Goal: Information Seeking & Learning: Learn about a topic

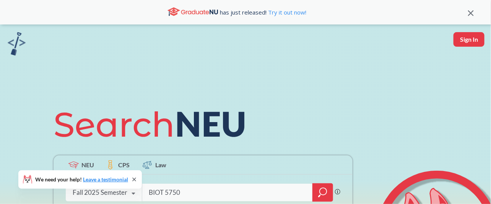
type input "BIOT 5750"
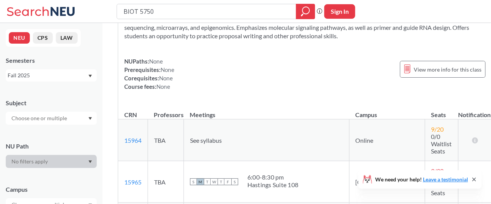
scroll to position [58, 0]
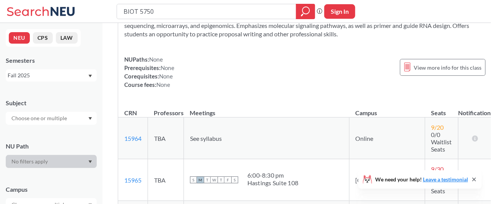
click at [50, 76] on div "Fall 2025" at bounding box center [48, 75] width 80 height 8
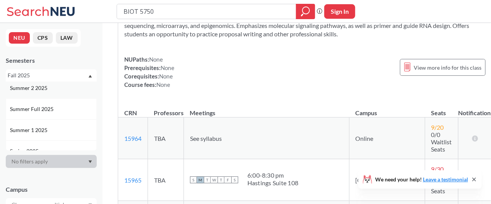
scroll to position [26, 0]
click at [52, 104] on span "Summer Full 2025" at bounding box center [32, 108] width 45 height 8
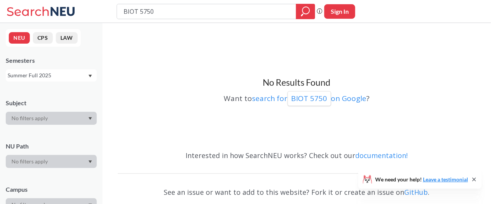
scroll to position [3, 0]
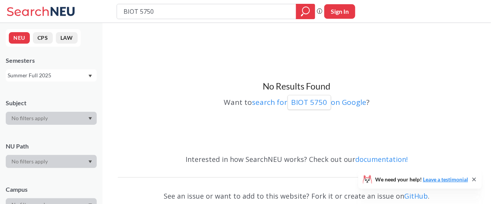
click at [68, 73] on div "Summer Full 2025" at bounding box center [48, 75] width 80 height 8
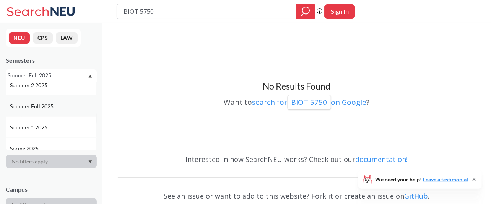
scroll to position [34, 0]
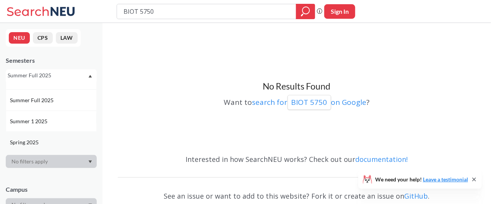
click at [51, 140] on div "Spring 2025" at bounding box center [53, 142] width 86 height 8
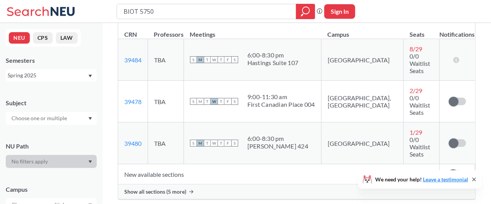
scroll to position [135, 0]
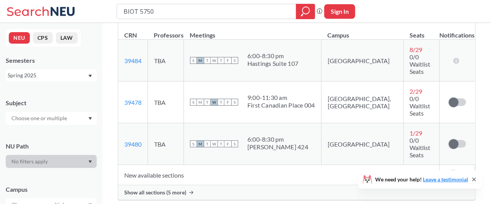
click at [177, 189] on span "Show all sections (5 more)" at bounding box center [155, 192] width 62 height 7
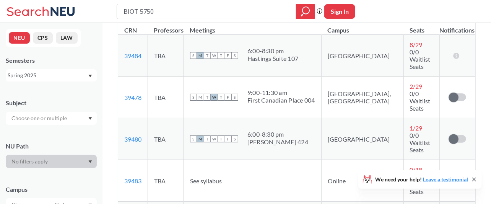
scroll to position [129, 0]
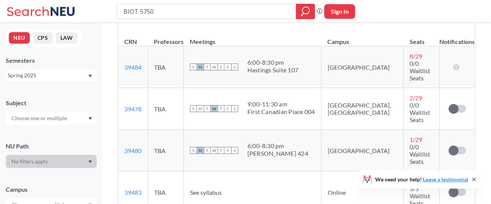
click at [85, 77] on div "Spring 2025" at bounding box center [48, 75] width 80 height 8
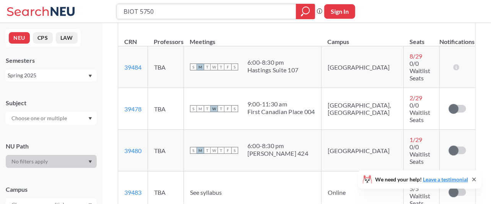
drag, startPoint x: 219, startPoint y: 7, endPoint x: 108, endPoint y: 19, distance: 111.9
click at [108, 19] on div "BIOT 5750 Phrase search guarantees the exact search appears in the results. Ex.…" at bounding box center [245, 11] width 491 height 23
type input "damg 6210"
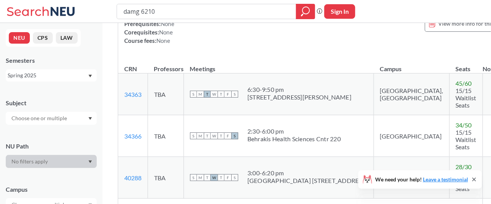
scroll to position [117, 0]
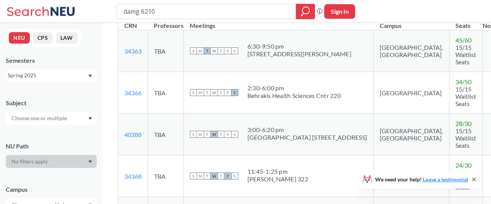
scroll to position [138, 0]
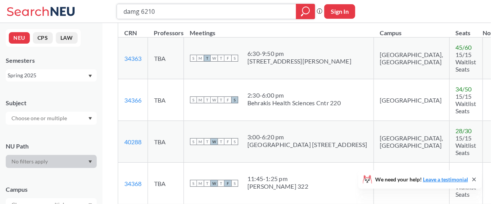
drag, startPoint x: 177, startPoint y: 9, endPoint x: 75, endPoint y: 18, distance: 101.6
click at [75, 18] on div "damg 6210 Phrase search guarantees the exact search appears in the results. Ex.…" at bounding box center [245, 11] width 491 height 23
type input "cs 5002"
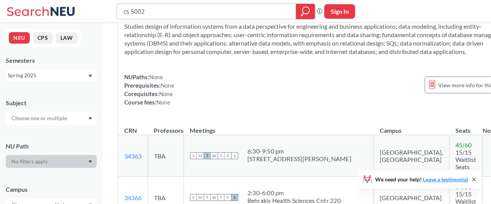
scroll to position [0, 0]
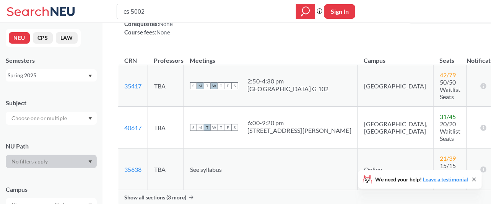
scroll to position [118, 0]
click at [166, 194] on span "Show all sections (3 more)" at bounding box center [155, 197] width 62 height 7
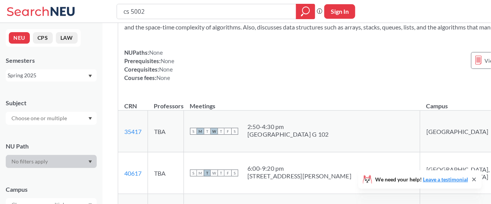
scroll to position [0, 0]
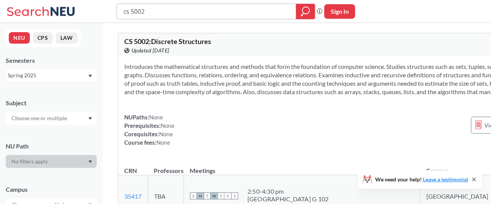
drag, startPoint x: 183, startPoint y: 14, endPoint x: 104, endPoint y: 16, distance: 79.1
click at [104, 16] on div "cs 5002 Phrase search guarantees the exact search appears in the results. Ex. I…" at bounding box center [245, 11] width 491 height 23
type input "cs 5001"
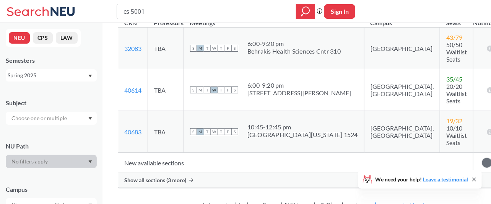
scroll to position [167, 0]
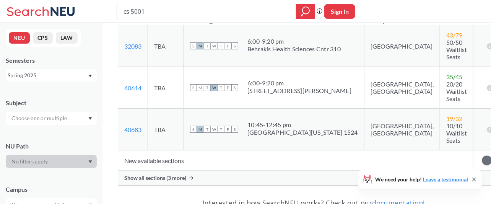
click at [167, 178] on span "Show all sections (3 more)" at bounding box center [155, 177] width 62 height 7
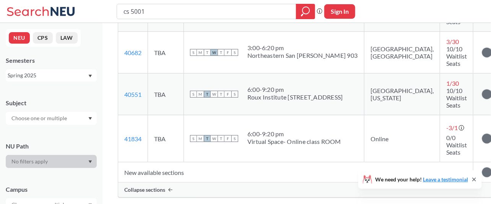
scroll to position [285, 0]
click at [185, 10] on input "cs 5001" at bounding box center [207, 11] width 168 height 13
type input "cs 5200"
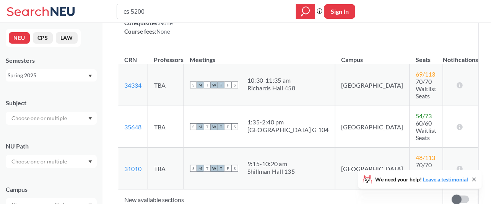
scroll to position [136, 0]
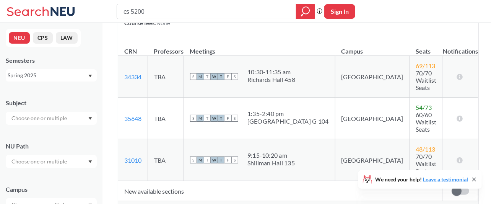
click at [176, 203] on span "Show all sections (9 more)" at bounding box center [155, 208] width 62 height 7
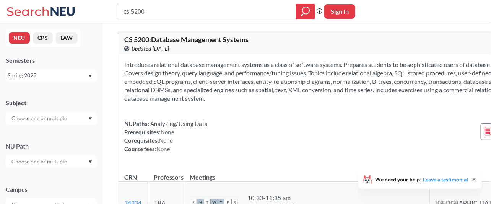
scroll to position [0, 0]
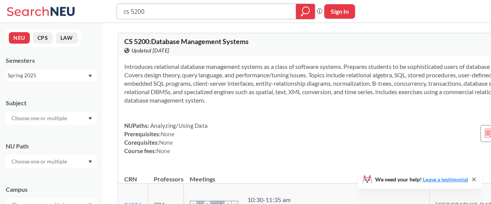
click at [164, 11] on input "cs 5200" at bounding box center [207, 11] width 168 height 13
type input "cs 5002"
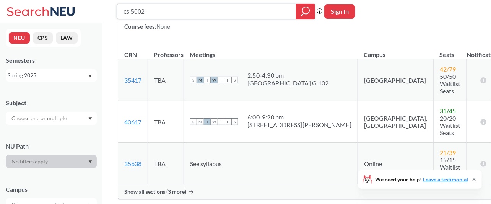
scroll to position [126, 0]
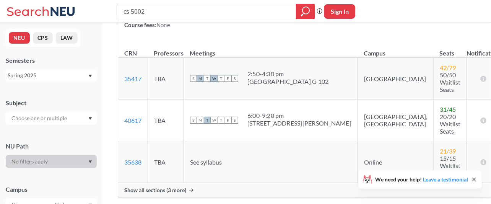
click at [156, 167] on div "CS 5002 : Discrete Structures View this course on Banner. Updated [DATE] 4 CRED…" at bounding box center [310, 52] width 384 height 303
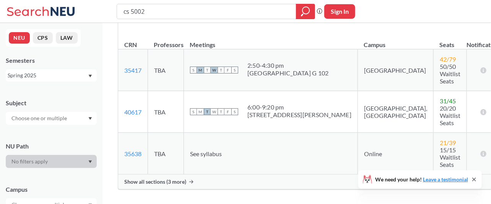
scroll to position [134, 0]
drag, startPoint x: 184, startPoint y: 16, endPoint x: 64, endPoint y: 11, distance: 119.7
click at [64, 11] on div "cs 5002 Phrase search guarantees the exact search appears in the results. Ex. I…" at bounding box center [245, 11] width 491 height 23
click at [76, 74] on div "Spring 2025" at bounding box center [48, 75] width 80 height 8
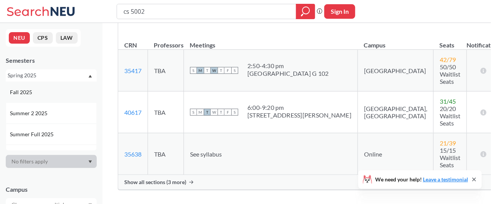
click at [69, 97] on div "Fall 2025" at bounding box center [51, 91] width 91 height 21
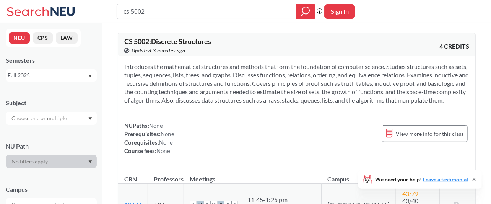
scroll to position [91, 0]
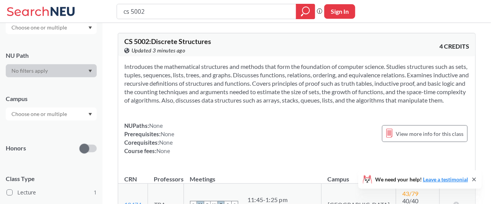
drag, startPoint x: 153, startPoint y: 16, endPoint x: 87, endPoint y: 11, distance: 65.6
click at [87, 11] on div "cs 5002 Phrase search guarantees the exact search appears in the results. Ex. I…" at bounding box center [245, 11] width 491 height 23
type input "damg 6210"
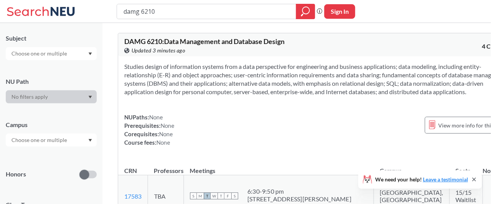
scroll to position [146, 0]
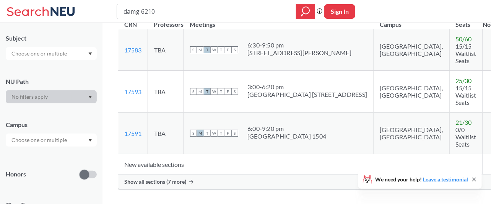
click at [176, 176] on div "Show all sections (7 more)" at bounding box center [318, 181] width 400 height 15
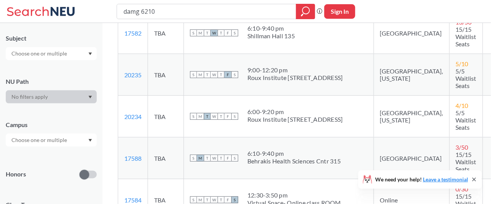
scroll to position [371, 0]
drag, startPoint x: 144, startPoint y: 85, endPoint x: 119, endPoint y: 82, distance: 25.8
click at [119, 82] on td "20235 View this section on Banner." at bounding box center [133, 75] width 30 height 42
copy link "20235"
drag, startPoint x: 143, startPoint y: 129, endPoint x: 125, endPoint y: 124, distance: 19.0
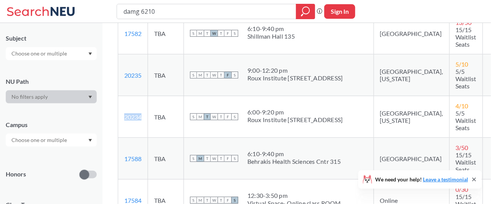
click at [125, 124] on td "20234 View this section on Banner." at bounding box center [133, 117] width 30 height 42
copy link "20234"
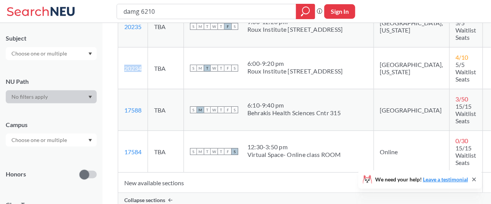
scroll to position [418, 0]
copy link "20234"
drag, startPoint x: 200, startPoint y: 144, endPoint x: 168, endPoint y: 138, distance: 31.9
click at [168, 138] on td "TBA" at bounding box center [166, 152] width 36 height 42
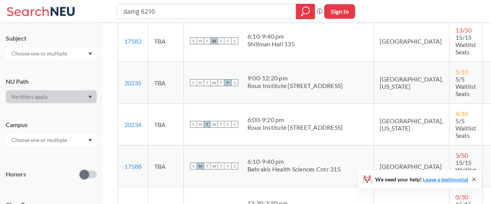
scroll to position [363, 0]
drag, startPoint x: 143, startPoint y: 94, endPoint x: 123, endPoint y: 87, distance: 21.2
click at [123, 87] on td "20235 View this section on Banner." at bounding box center [133, 83] width 30 height 42
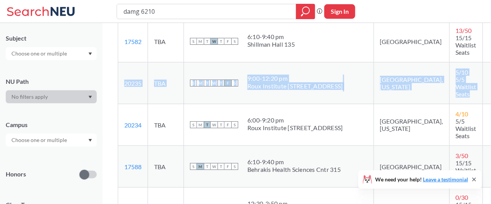
drag, startPoint x: 429, startPoint y: 102, endPoint x: 124, endPoint y: 86, distance: 305.7
click at [124, 86] on tr "20235 View this section on Banner. TBA S M T W T F S 9:00 - 12:20 pm Roux Insti…" at bounding box center [317, 83] width 399 height 42
copy tr "20235 View this section on Banner. TBA S M T W T F S 9:00 - 12:20 pm Roux Insti…"
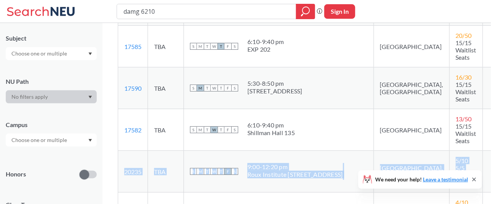
scroll to position [274, 0]
copy tr "20235 View this section on Banner. TBA S M T W T F S 9:00 - 12:20 pm Roux Insti…"
